Goal: Information Seeking & Learning: Learn about a topic

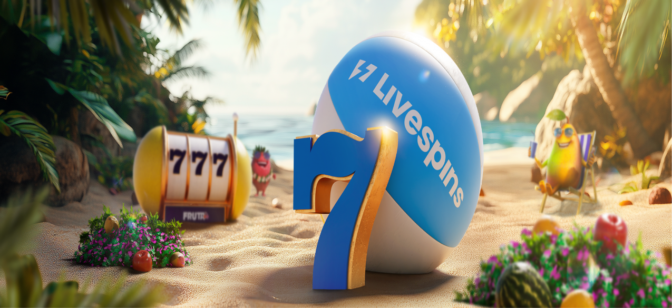
click at [75, 44] on button "Kirjaudu" at bounding box center [73, 38] width 34 height 11
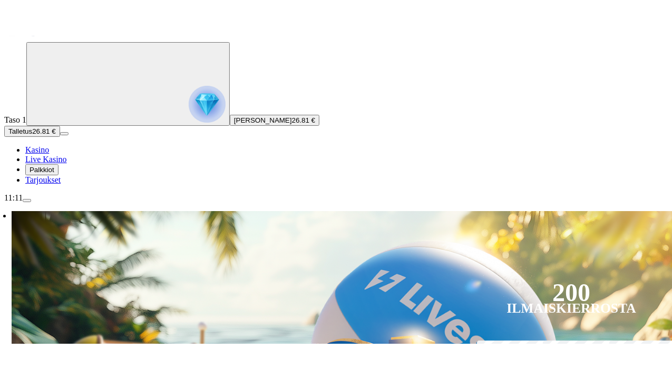
scroll to position [25, 0]
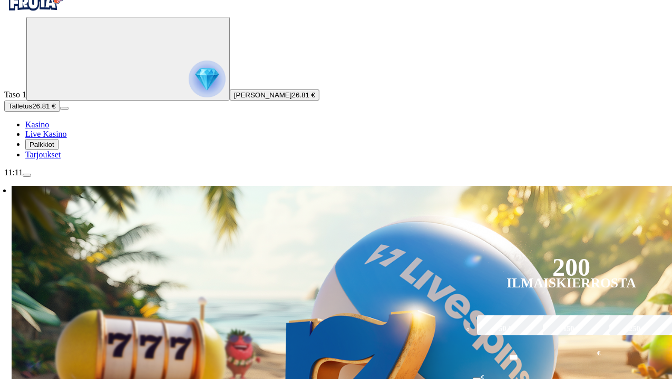
click at [54, 149] on span "Palkkiot" at bounding box center [42, 145] width 25 height 8
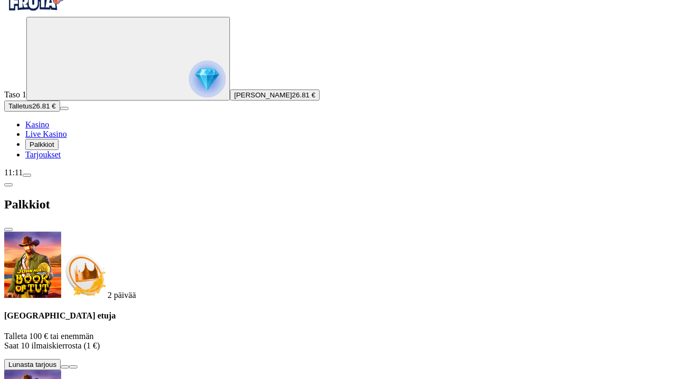
click at [8, 230] on span "close icon" at bounding box center [8, 230] width 0 height 0
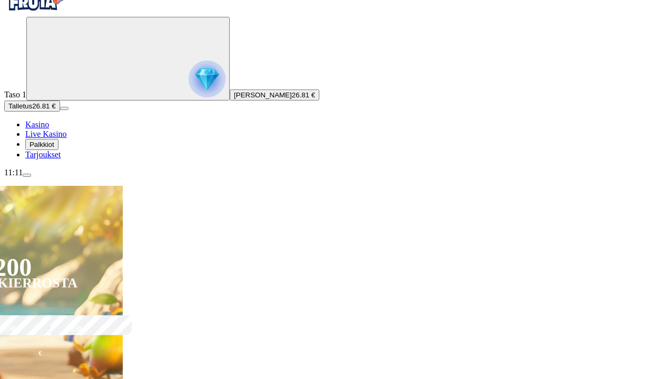
click at [64, 160] on ul "Kasino Live Kasino Palkkiot Tarjoukset" at bounding box center [335, 140] width 663 height 40
click at [56, 159] on span "Tarjoukset" at bounding box center [42, 154] width 35 height 9
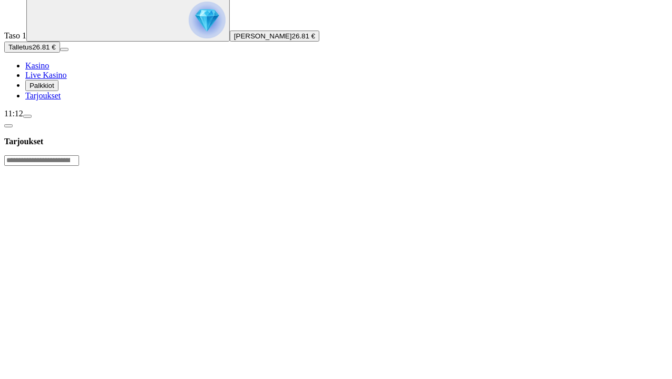
scroll to position [105, 0]
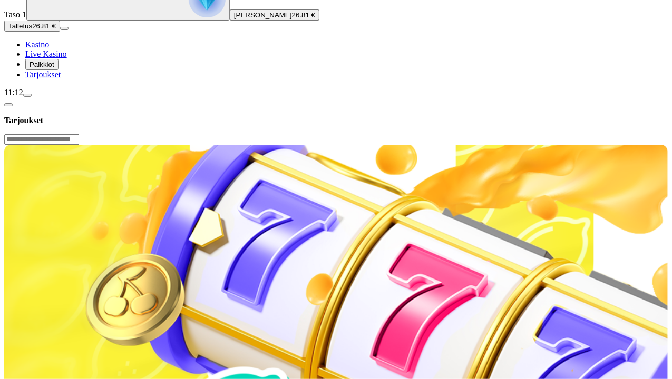
click at [59, 79] on span "Tarjoukset" at bounding box center [42, 74] width 35 height 9
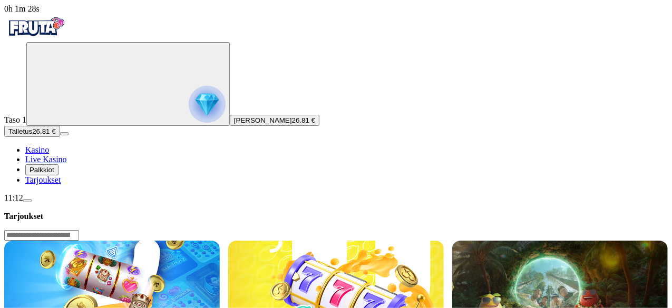
drag, startPoint x: 671, startPoint y: 31, endPoint x: 674, endPoint y: 70, distance: 39.1
click at [32, 202] on button "menu" at bounding box center [27, 200] width 8 height 3
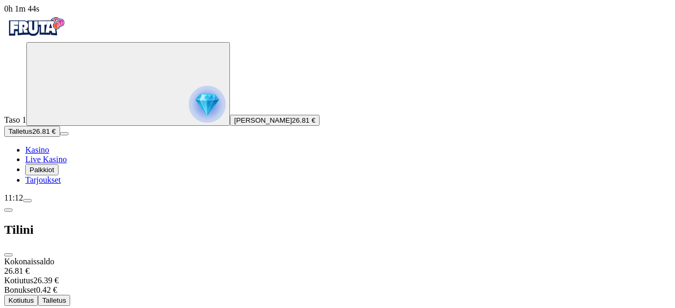
click at [8, 255] on span "close icon" at bounding box center [8, 255] width 0 height 0
